Goal: Task Accomplishment & Management: Complete application form

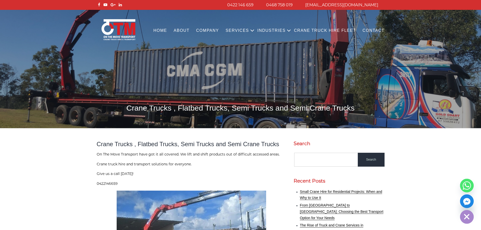
click at [369, 33] on link "Contact" at bounding box center [373, 31] width 29 height 14
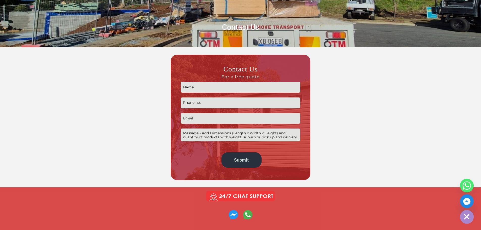
scroll to position [126, 0]
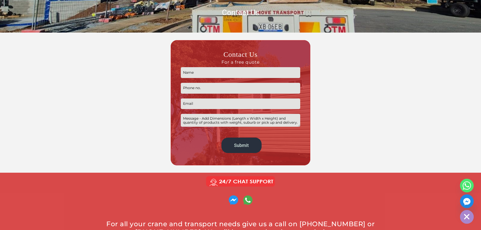
click at [254, 76] on input "Contact form" at bounding box center [240, 72] width 119 height 11
type input "Natsuki"
type input "Nat Murata"
type input "0721040954"
click at [241, 107] on input "Contact form" at bounding box center [240, 103] width 119 height 11
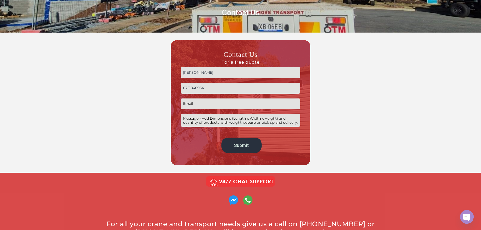
type input "nmurata@fluidra.com"
click at [190, 117] on textarea "Contact form" at bounding box center [240, 120] width 119 height 13
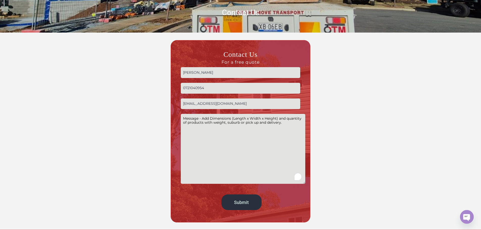
drag, startPoint x: 299, startPoint y: 125, endPoint x: 304, endPoint y: 183, distance: 57.3
click at [304, 183] on textarea "To enrich screen reader interactions, please activate Accessibility in Grammarl…" at bounding box center [243, 149] width 124 height 70
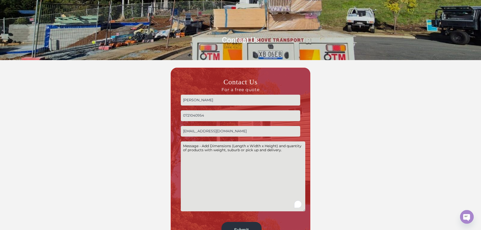
scroll to position [101, 0]
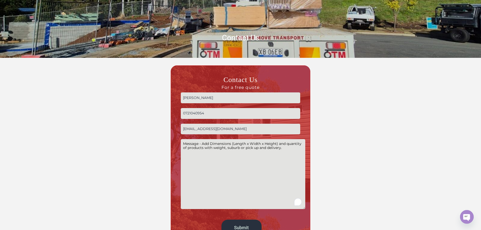
drag, startPoint x: 230, startPoint y: 125, endPoint x: 167, endPoint y: 129, distance: 62.9
click at [167, 129] on div "Contact Us For a free quote Nat Murata 0721040954 nmurata@fluidra.com Submit Al…" at bounding box center [240, 156] width 283 height 182
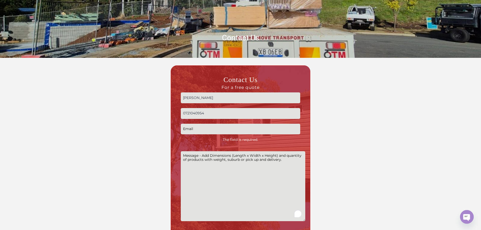
click at [203, 113] on input "0721040954" at bounding box center [240, 113] width 119 height 11
drag, startPoint x: 211, startPoint y: 113, endPoint x: 158, endPoint y: 116, distance: 53.9
click at [158, 116] on div "The field is required. Contact Us For a free quote Nat Murata 0721040954 The fi…" at bounding box center [240, 162] width 283 height 194
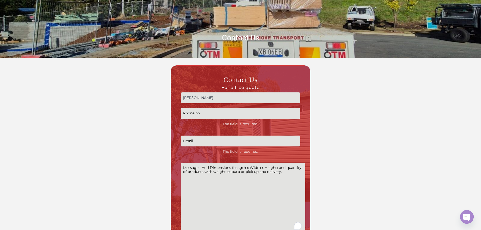
drag, startPoint x: 212, startPoint y: 99, endPoint x: 157, endPoint y: 99, distance: 54.3
click at [157, 99] on div "The field is required. The field is required. Contact Us For a free quote Nat M…" at bounding box center [240, 168] width 283 height 206
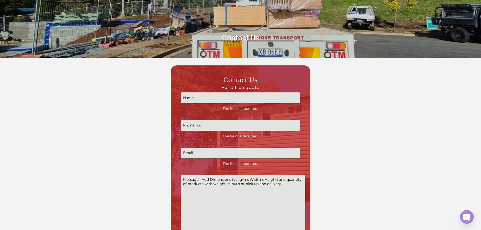
click at [157, 99] on div at bounding box center [134, 174] width 71 height 218
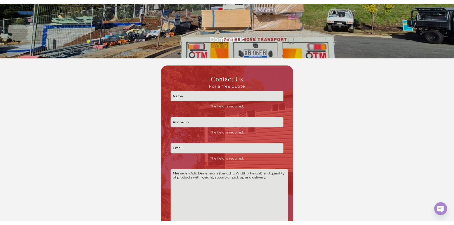
scroll to position [0, 0]
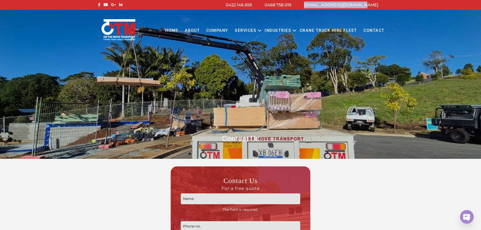
drag, startPoint x: 381, startPoint y: 6, endPoint x: 320, endPoint y: 8, distance: 61.7
click at [320, 8] on li "[EMAIL_ADDRESS][DOMAIN_NAME]" at bounding box center [341, 5] width 87 height 7
copy link "[EMAIL_ADDRESS][DOMAIN_NAME]"
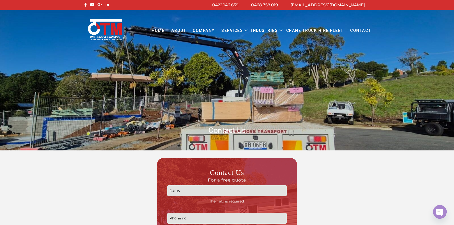
click at [384, 26] on div "Menu Close Home About COMPANY Services Open menu CRANE TRUCK HIRE FLATBED TRUCK…" at bounding box center [227, 26] width 454 height 33
